Goal: Task Accomplishment & Management: Complete application form

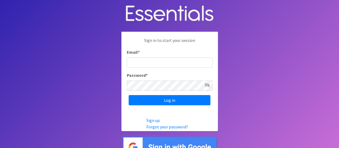
click at [183, 140] on img at bounding box center [169, 146] width 97 height 23
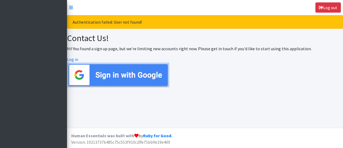
click at [87, 79] on img at bounding box center [118, 74] width 102 height 25
